Goal: Task Accomplishment & Management: Use online tool/utility

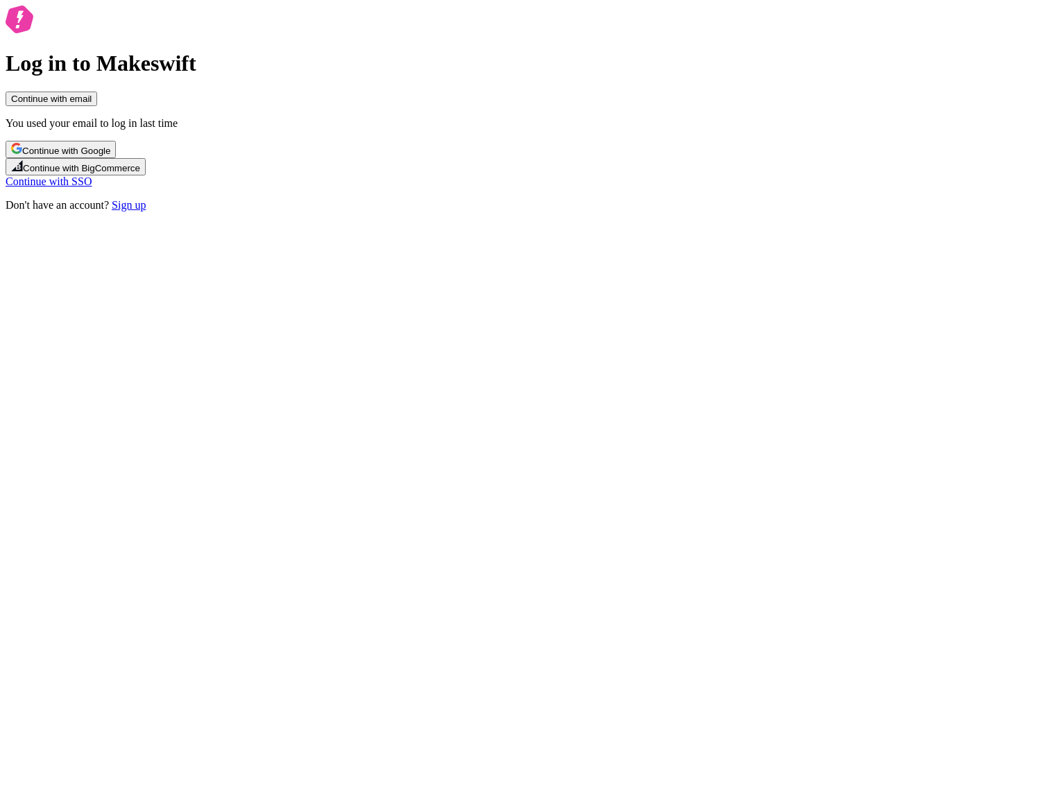
click at [608, 212] on div "Continue with email You used your email to log in last time Continue with Googl…" at bounding box center [532, 152] width 1052 height 120
click at [146, 211] on link "Sign up" at bounding box center [129, 205] width 34 height 12
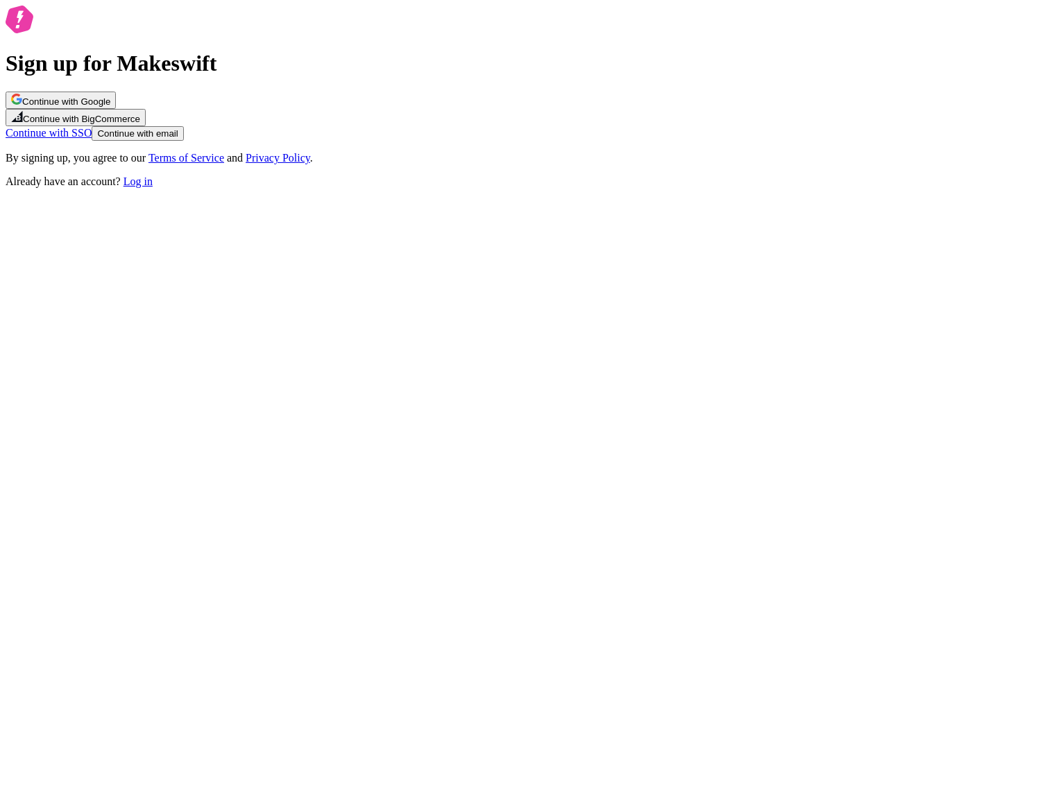
click at [110, 107] on span "Continue with Google" at bounding box center [66, 101] width 88 height 10
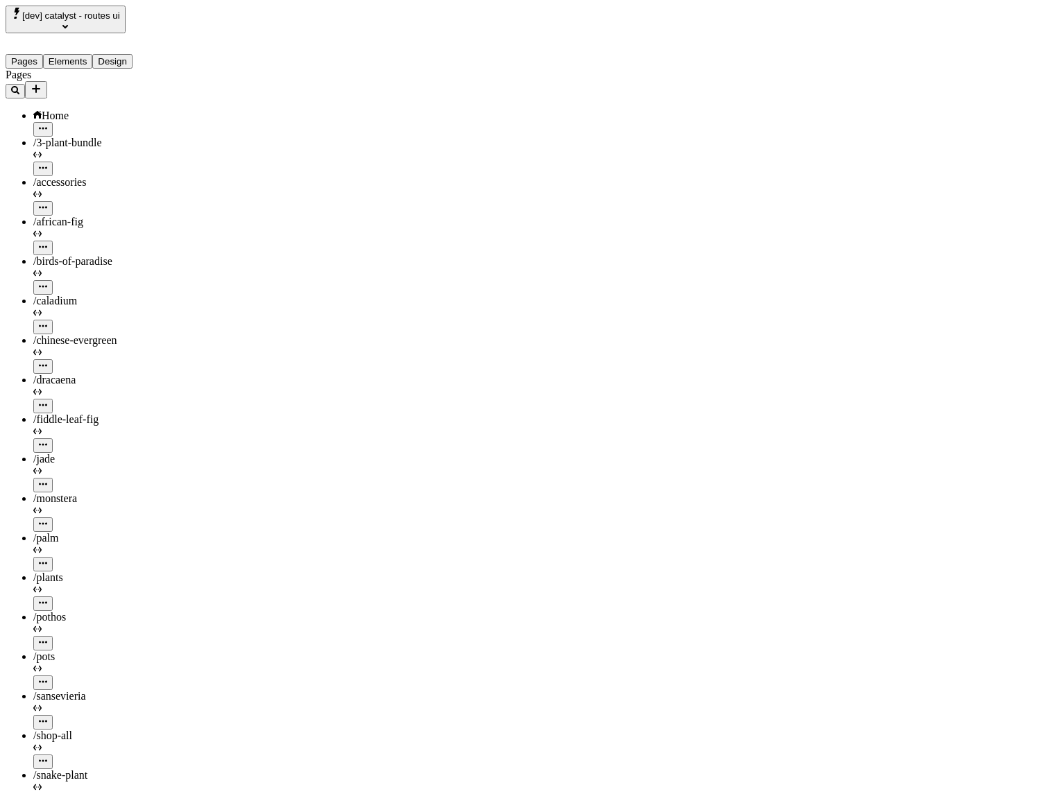
click at [87, 15] on span "[dev] catalyst - routes ui" at bounding box center [71, 15] width 98 height 10
